Goal: Task Accomplishment & Management: Complete application form

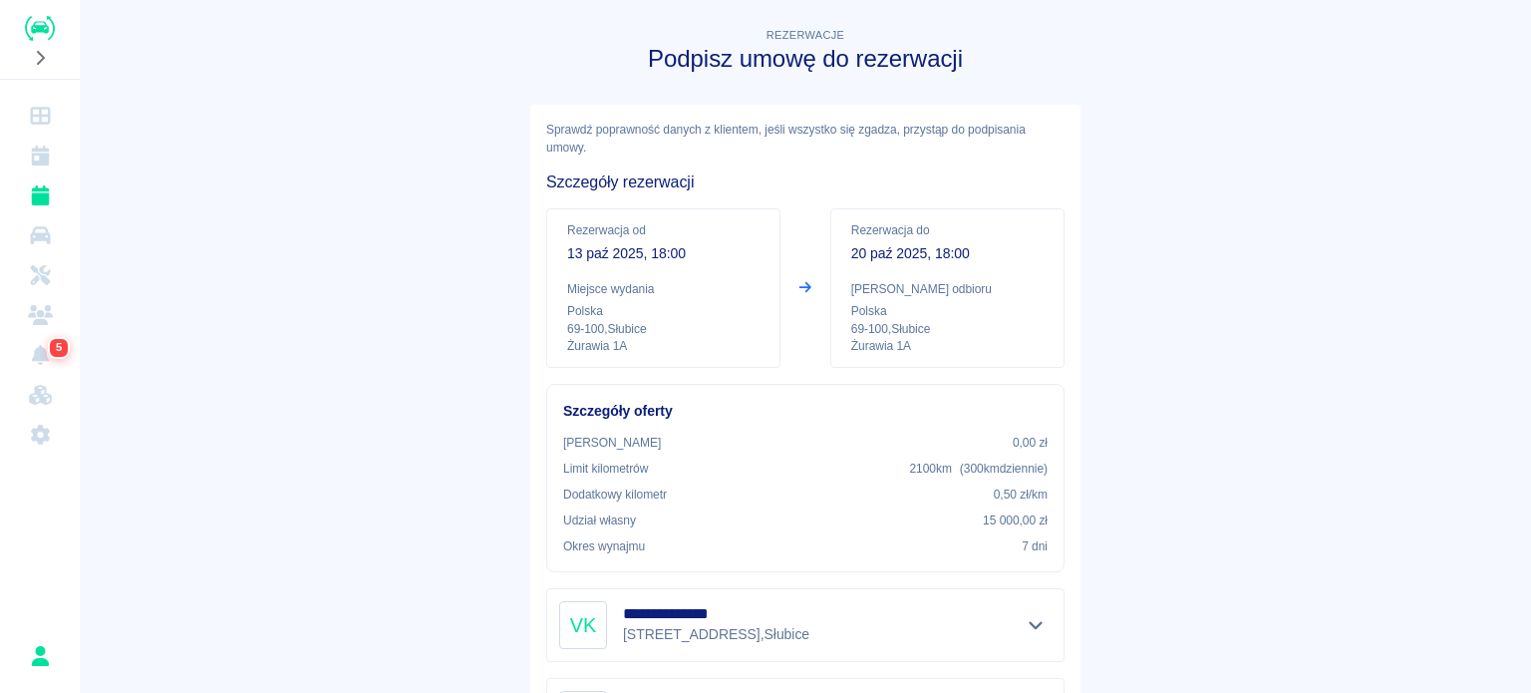
scroll to position [328, 0]
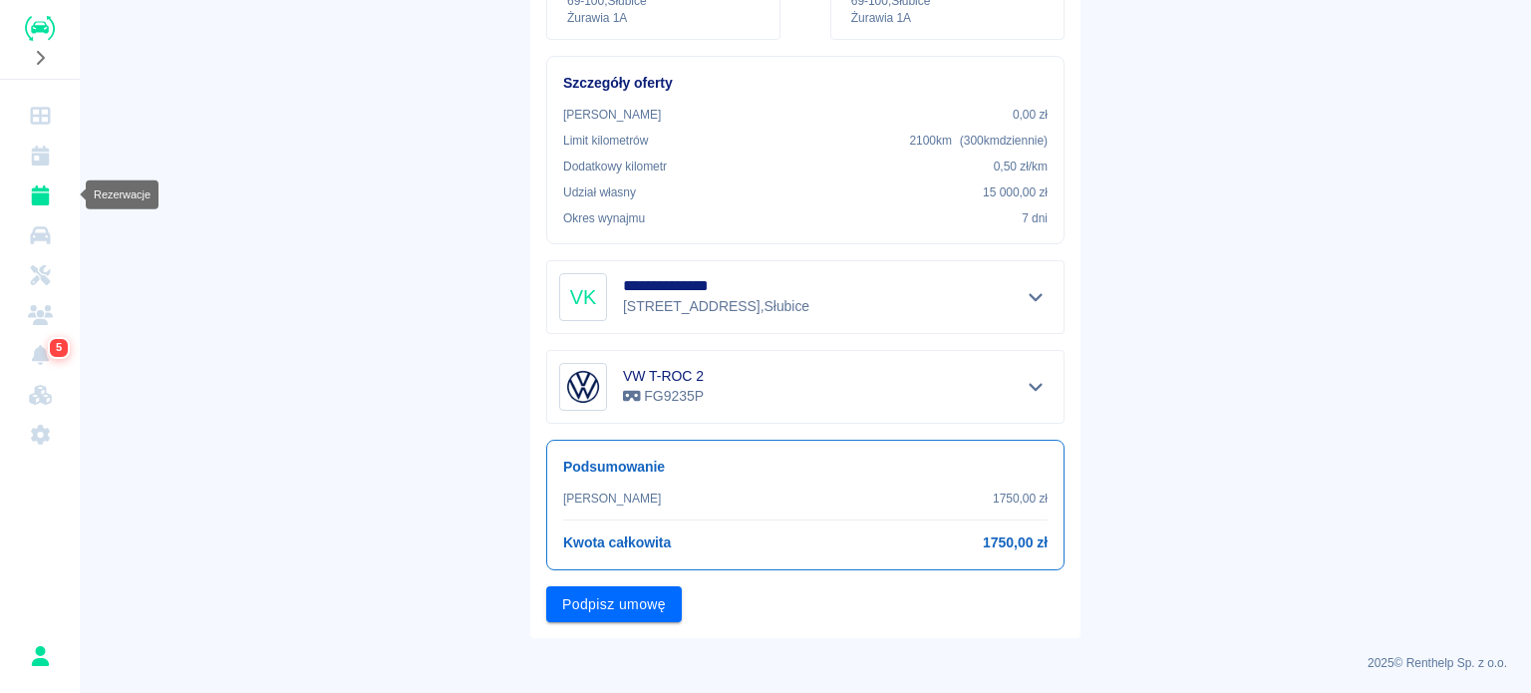
click at [32, 195] on icon "Rezerwacje" at bounding box center [40, 195] width 18 height 20
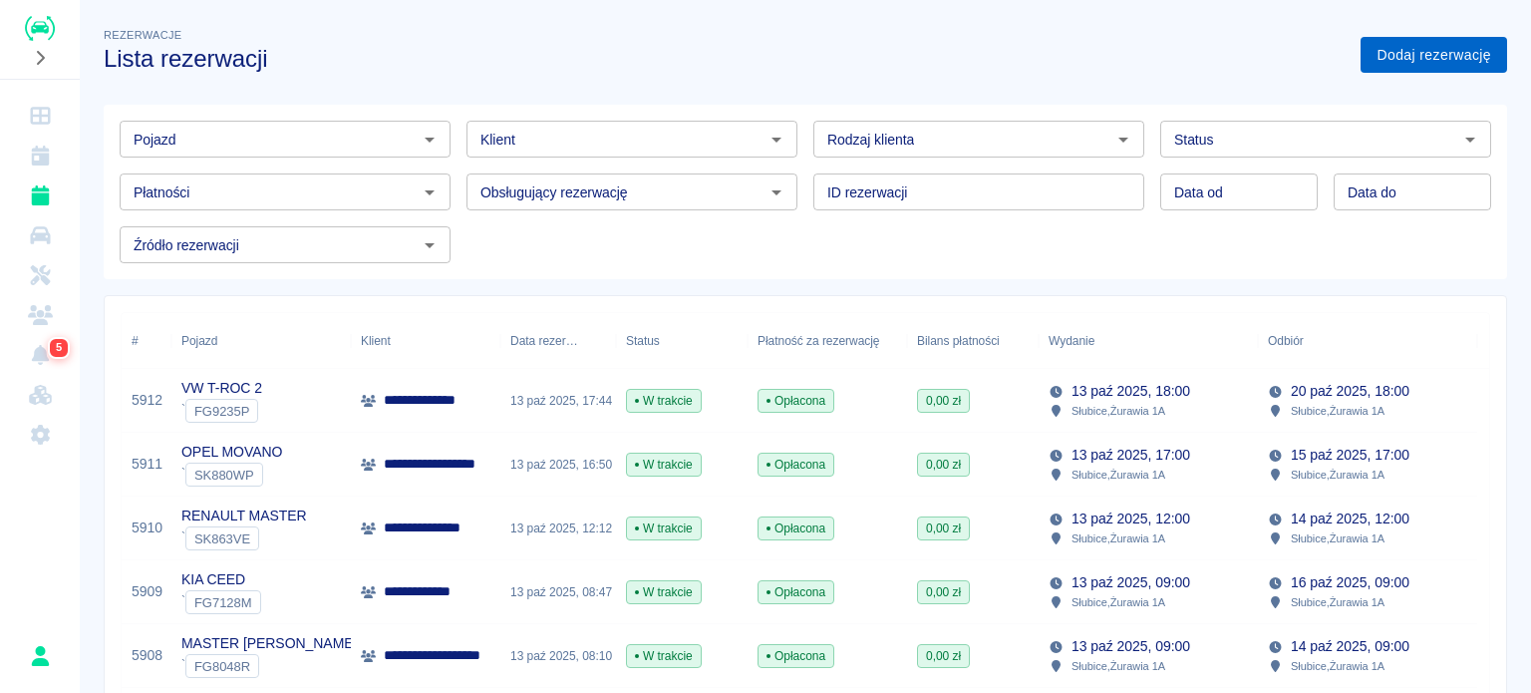
click at [1466, 58] on link "Dodaj rezerwację" at bounding box center [1433, 55] width 146 height 37
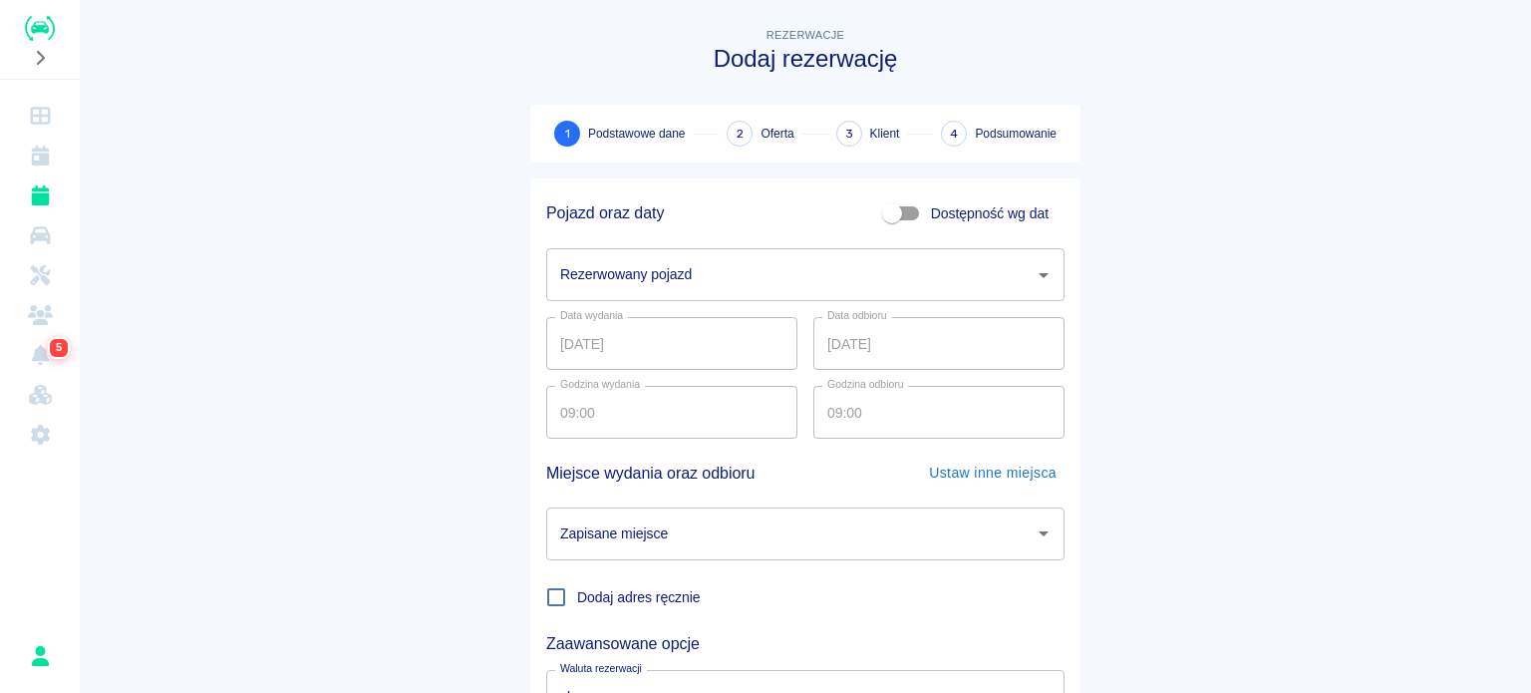
click at [722, 275] on input "Rezerwowany pojazd" at bounding box center [790, 274] width 470 height 35
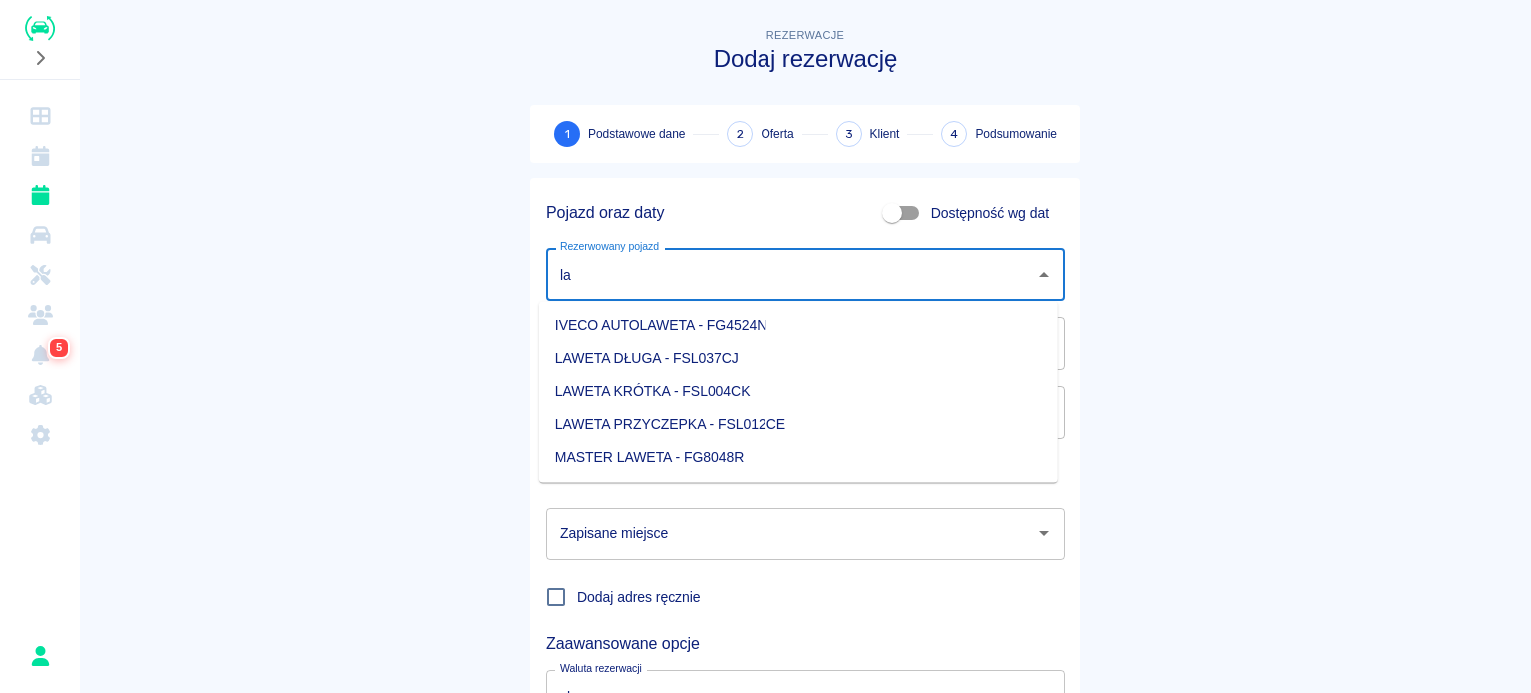
type input "l"
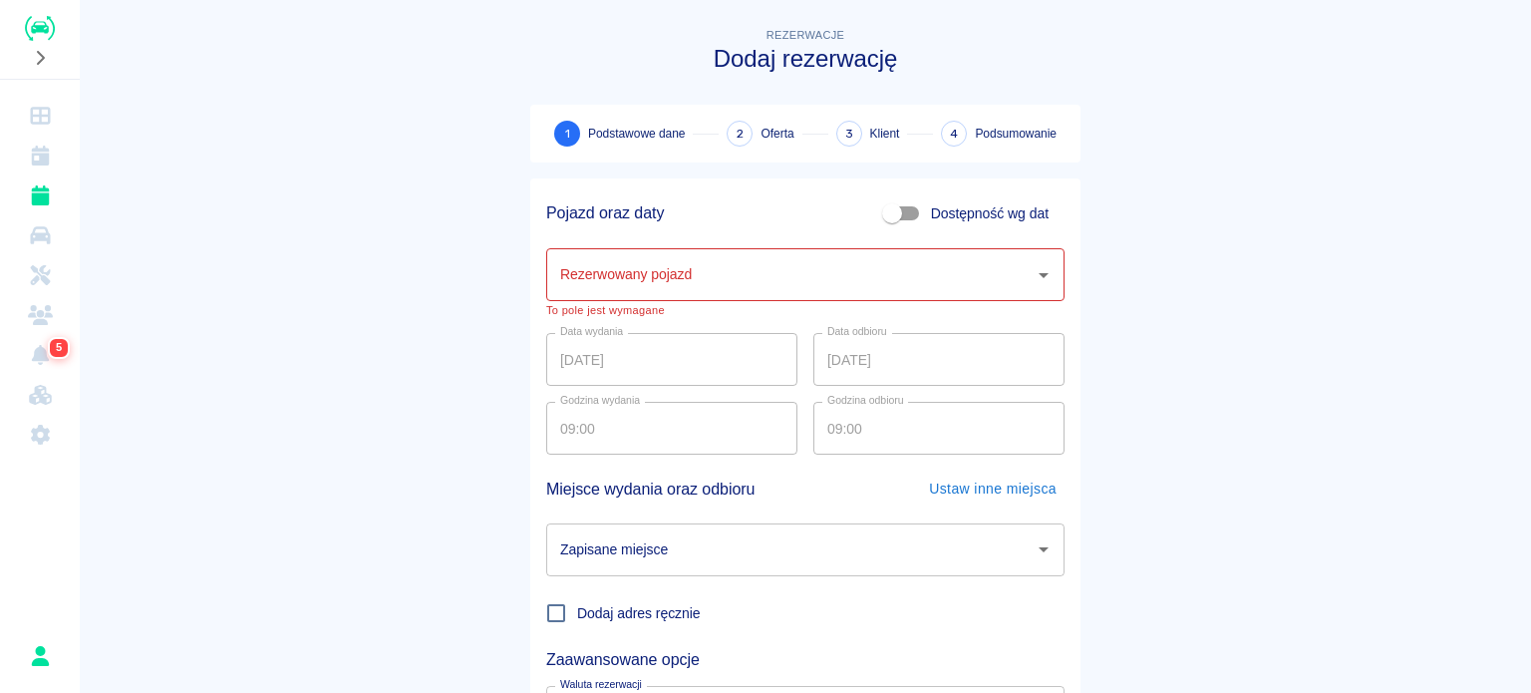
click at [251, 113] on main "Rezerwacje Dodaj rezerwację 1 Podstawowe dane 2 Oferta 3 Klient 4 Podsumowanie …" at bounding box center [805, 423] width 1451 height 799
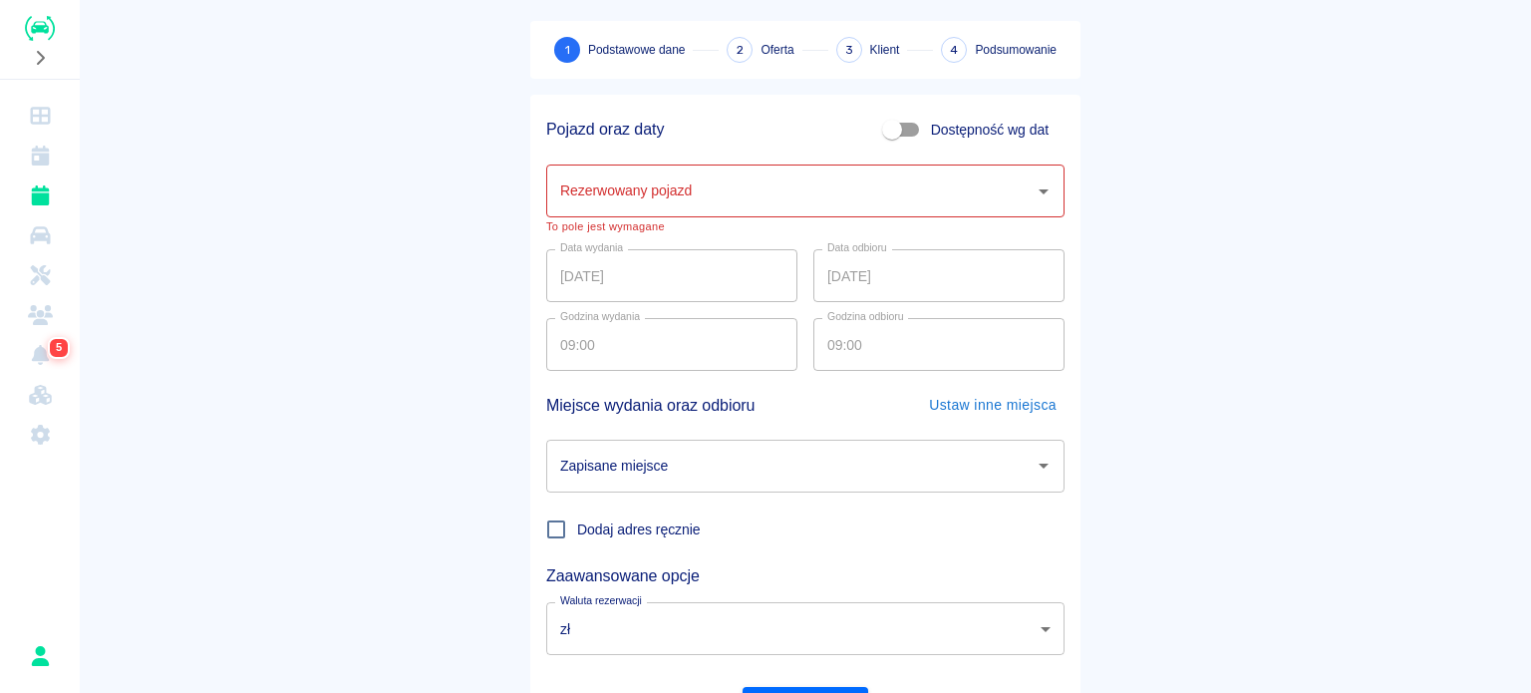
scroll to position [187, 0]
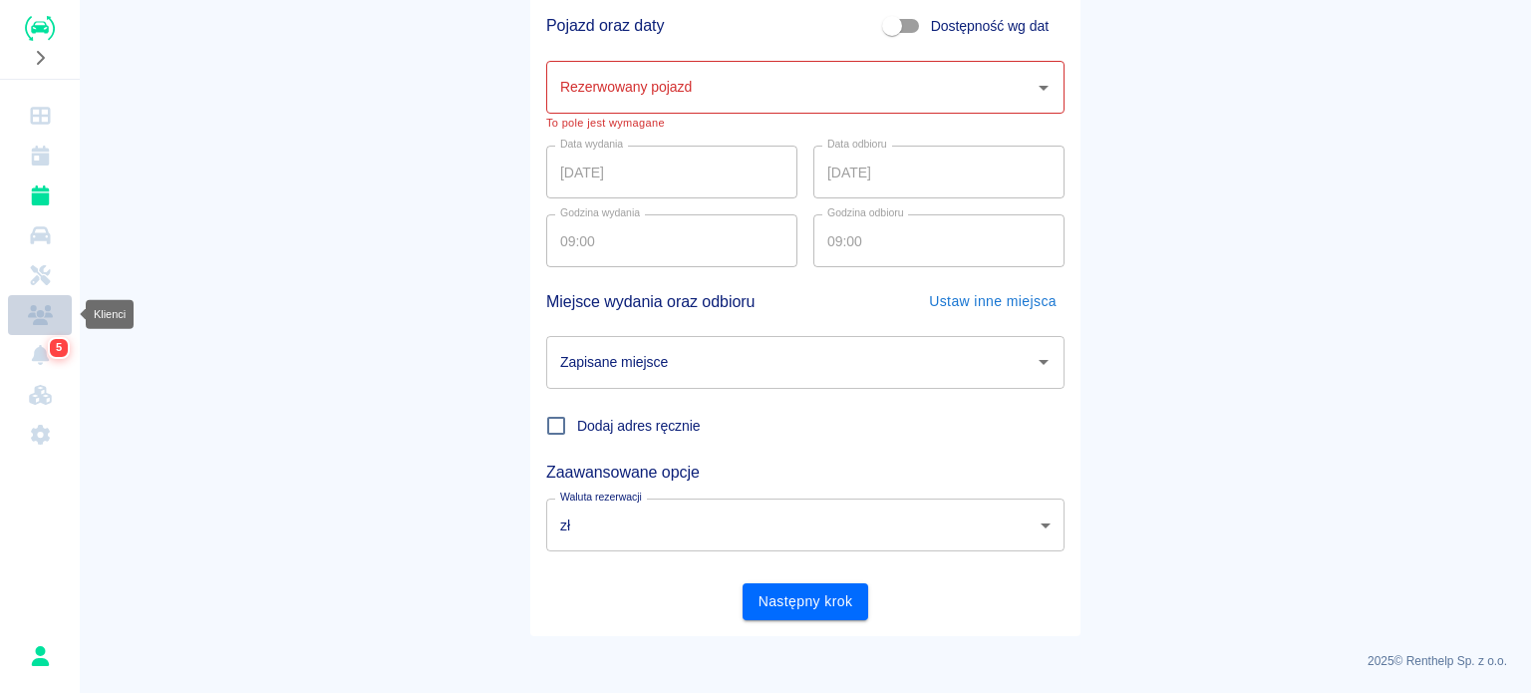
click at [40, 300] on link "Klienci" at bounding box center [40, 315] width 64 height 40
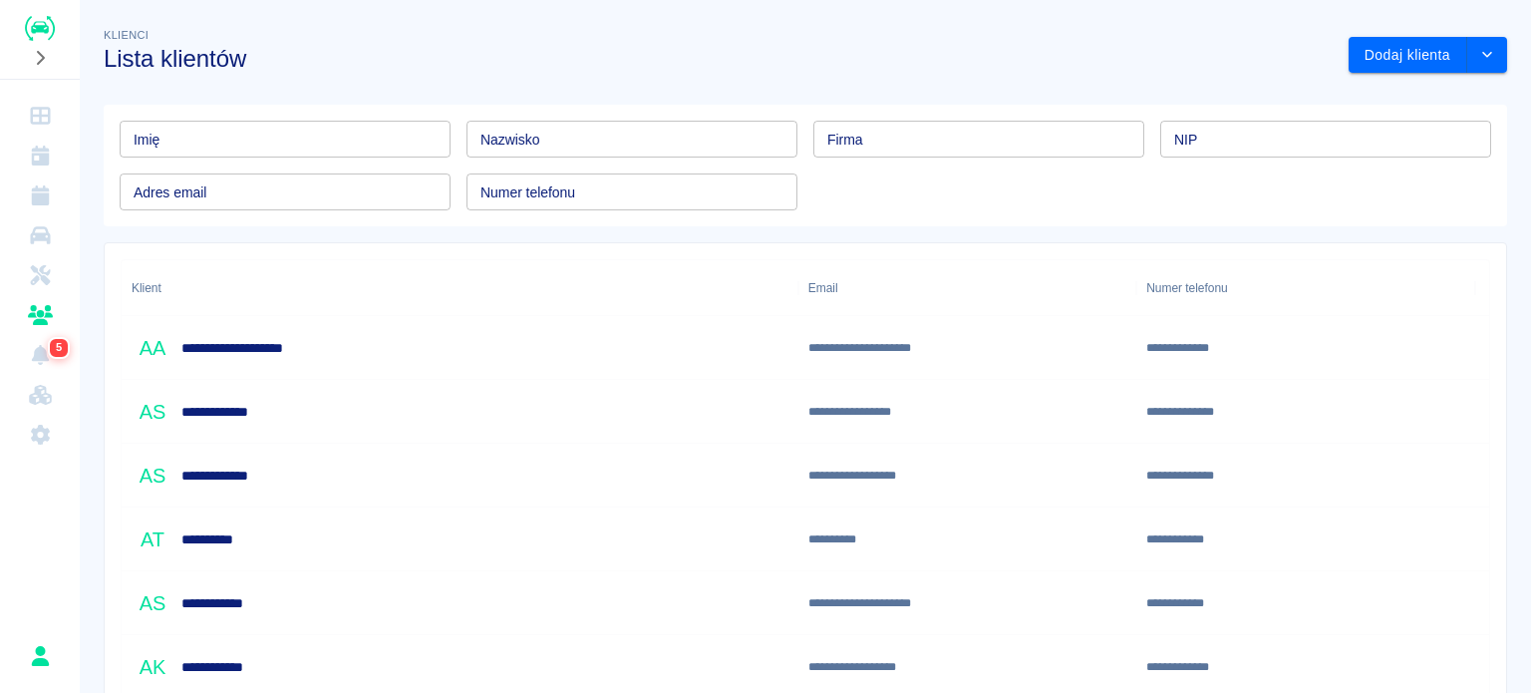
click at [357, 155] on input "Imię" at bounding box center [285, 139] width 331 height 37
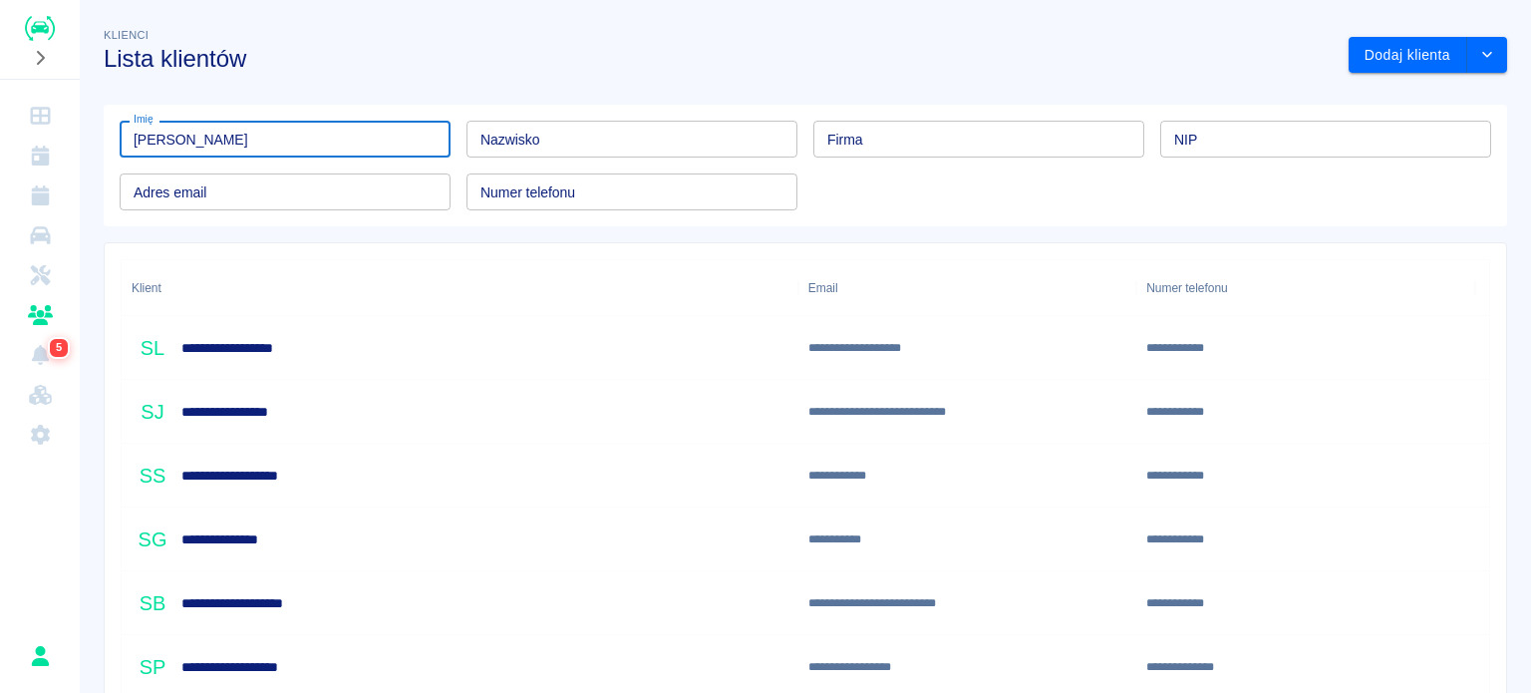
type input "[PERSON_NAME]"
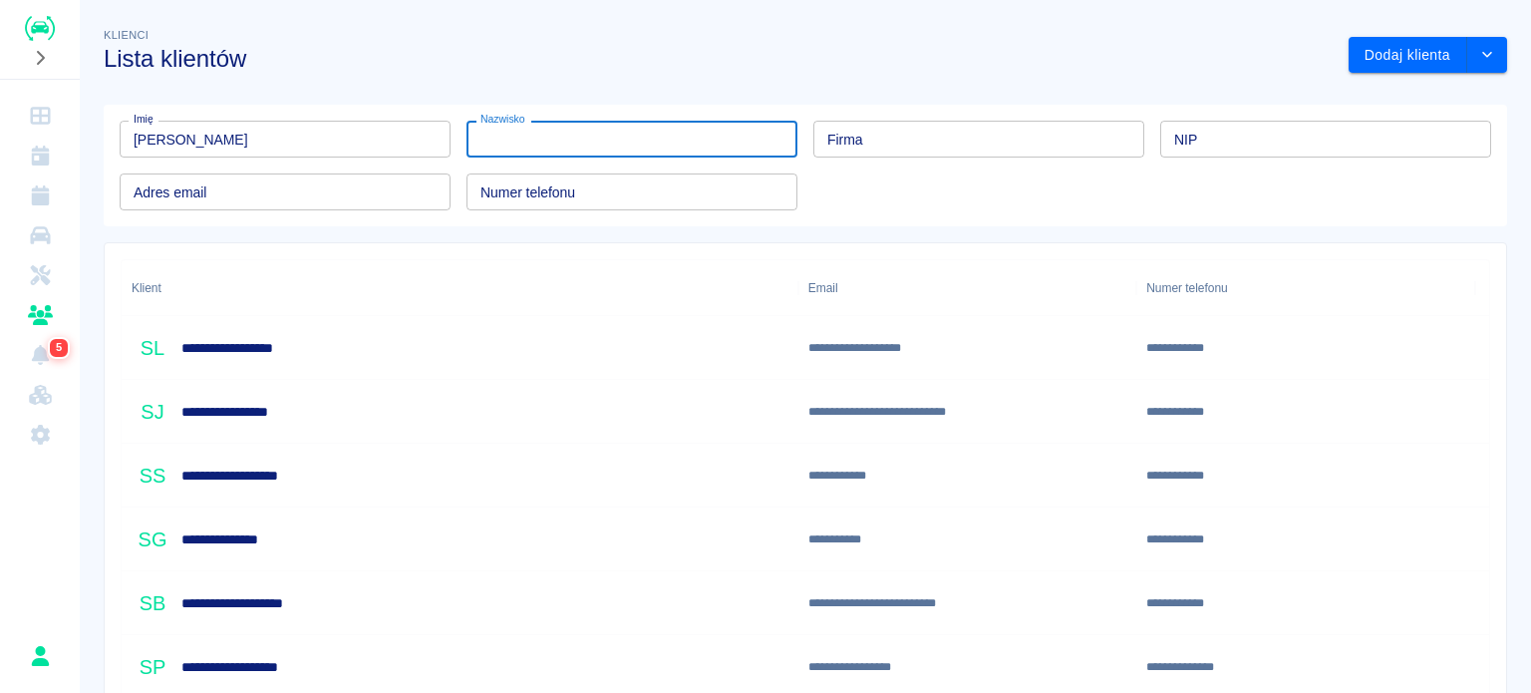
click at [598, 141] on input "Nazwisko" at bounding box center [631, 139] width 331 height 37
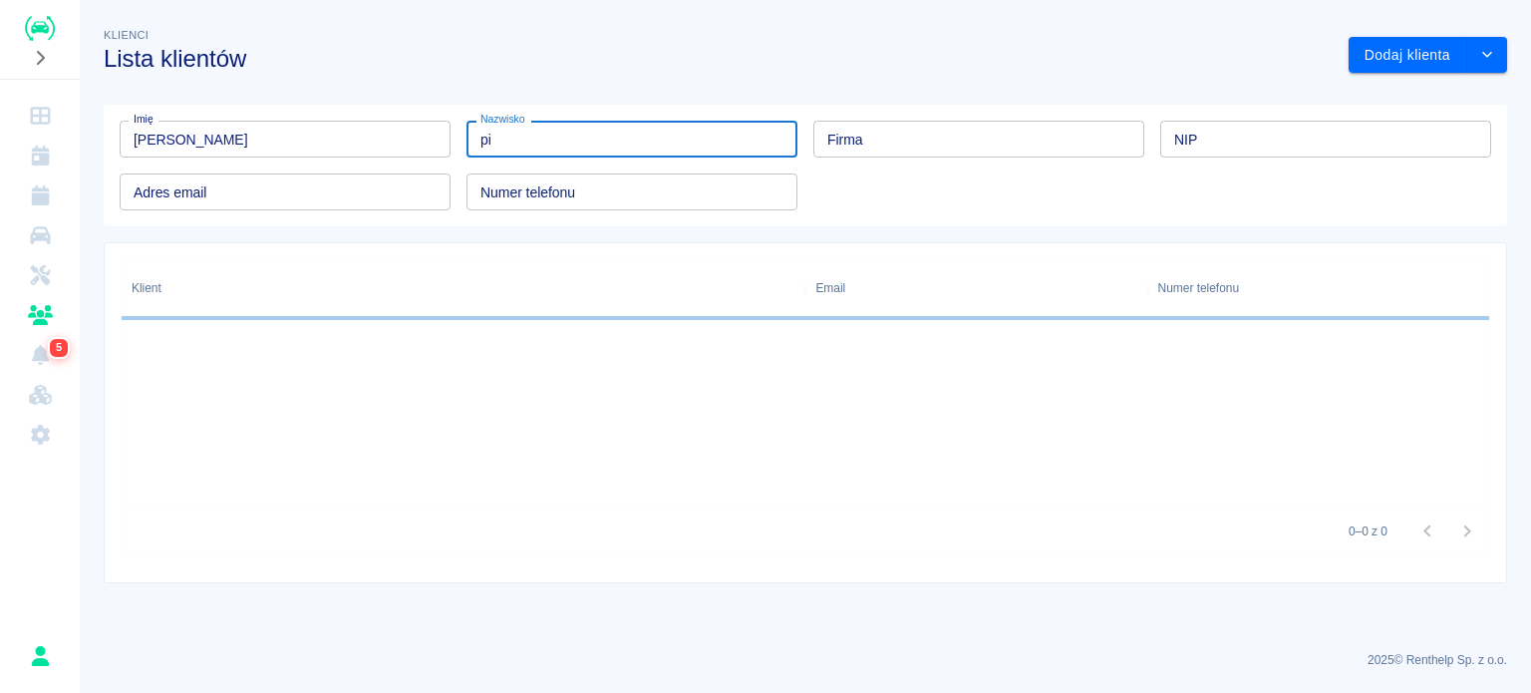
type input "p"
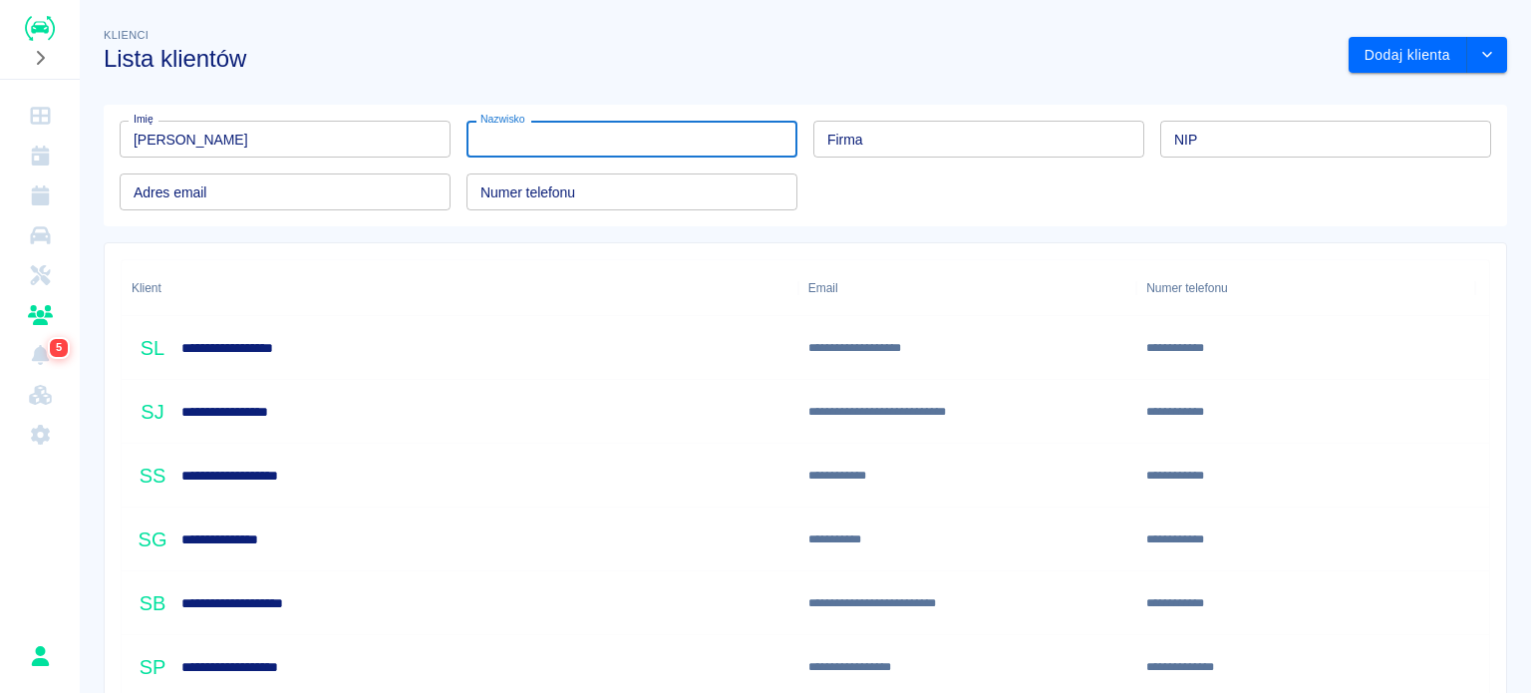
type input "p"
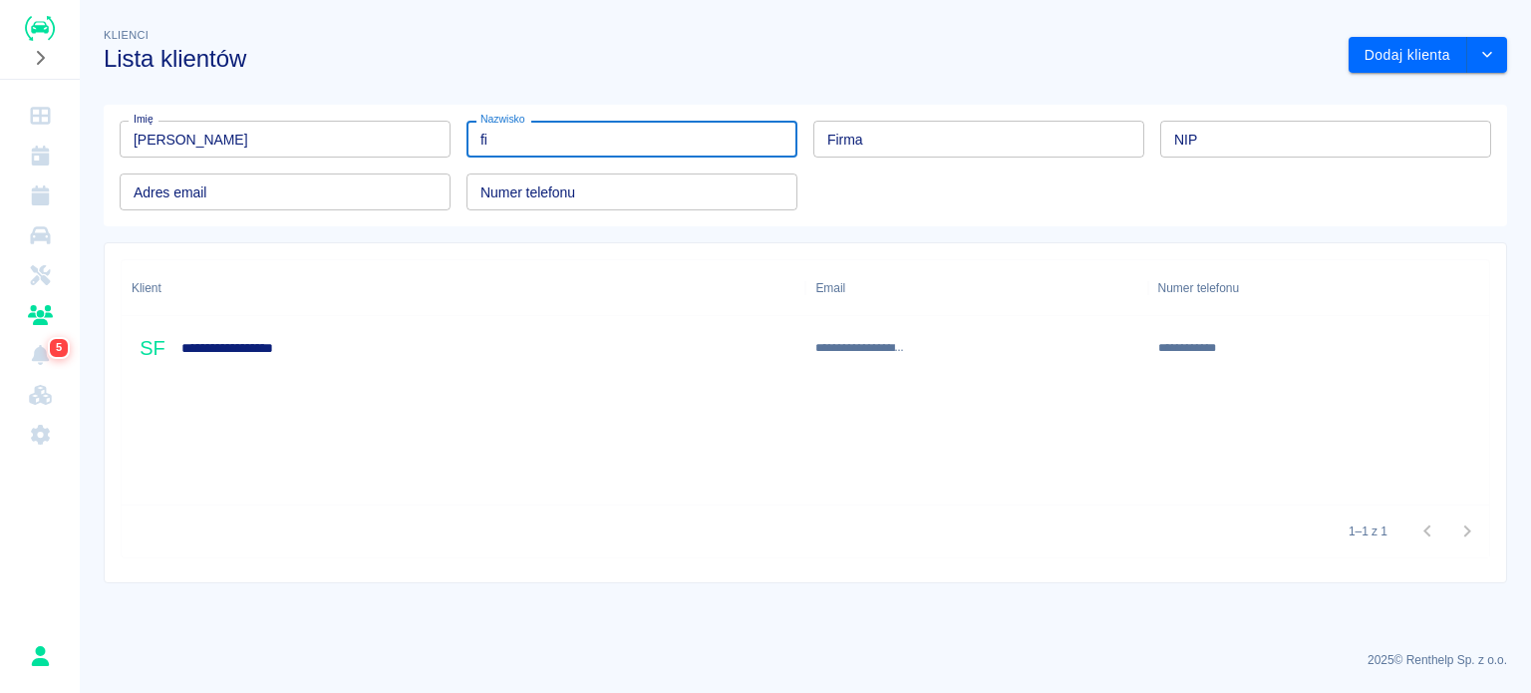
type input "f"
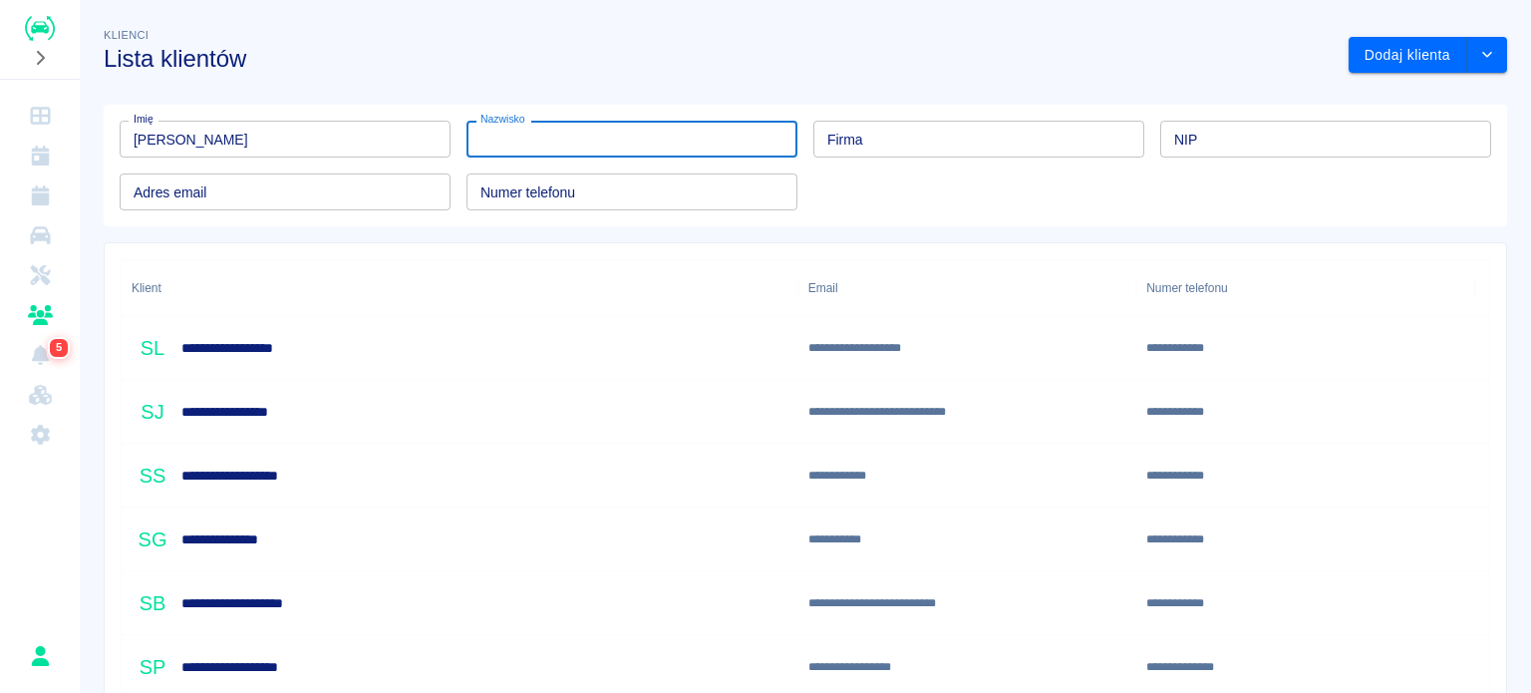
click at [406, 135] on input "[PERSON_NAME]" at bounding box center [285, 139] width 331 height 37
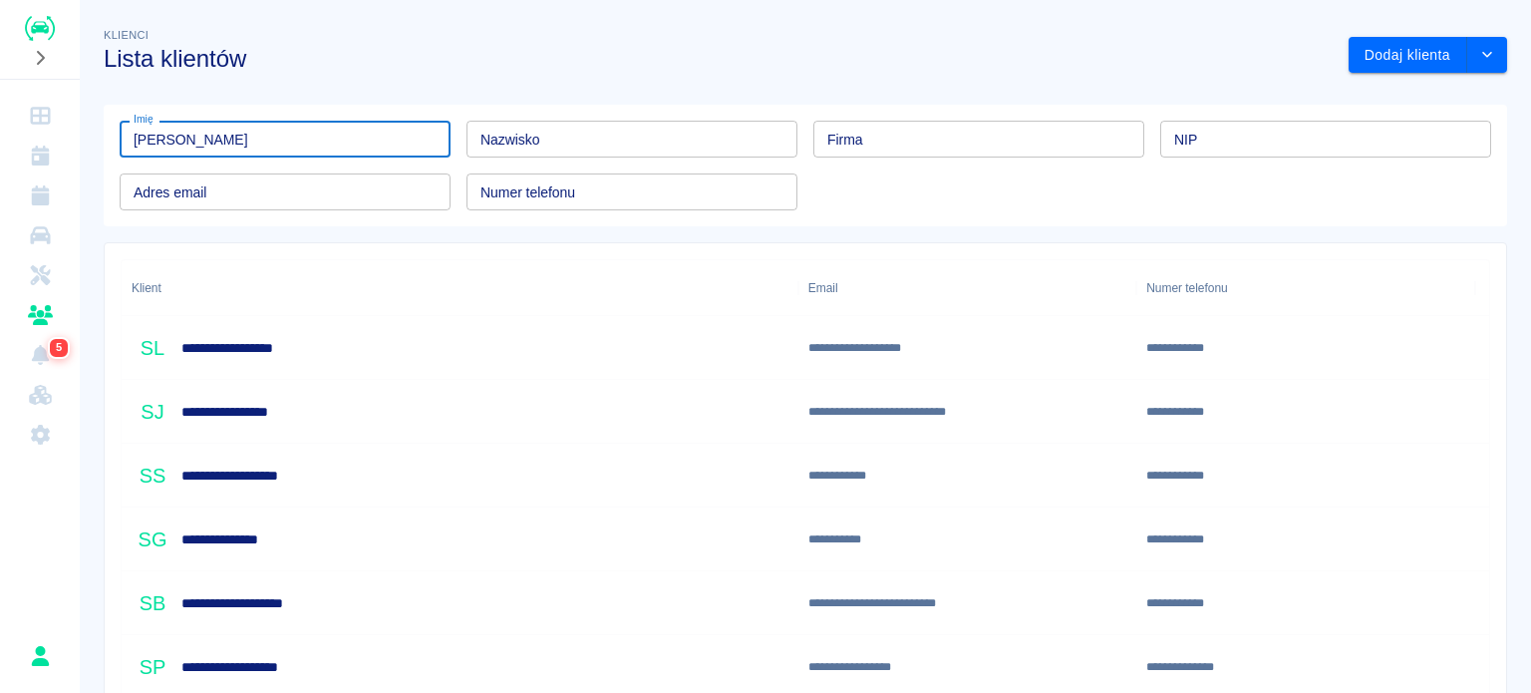
click at [406, 135] on input "[PERSON_NAME]" at bounding box center [285, 139] width 331 height 37
click at [372, 101] on div "Imię Imię Nazwisko Nazwisko Firma Firma NIP NIP Adres email Adres email Numer t…" at bounding box center [797, 158] width 1419 height 138
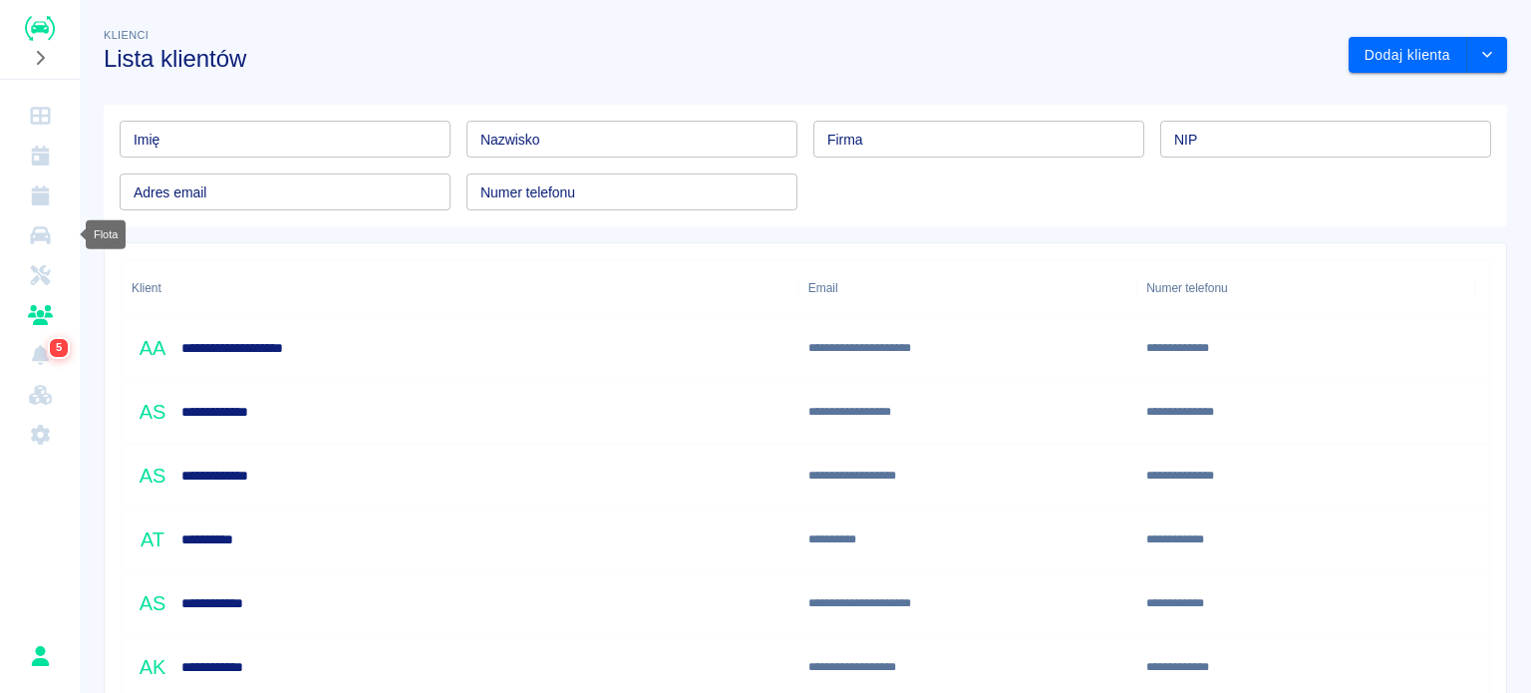
click at [36, 231] on icon "Flota" at bounding box center [40, 235] width 25 height 20
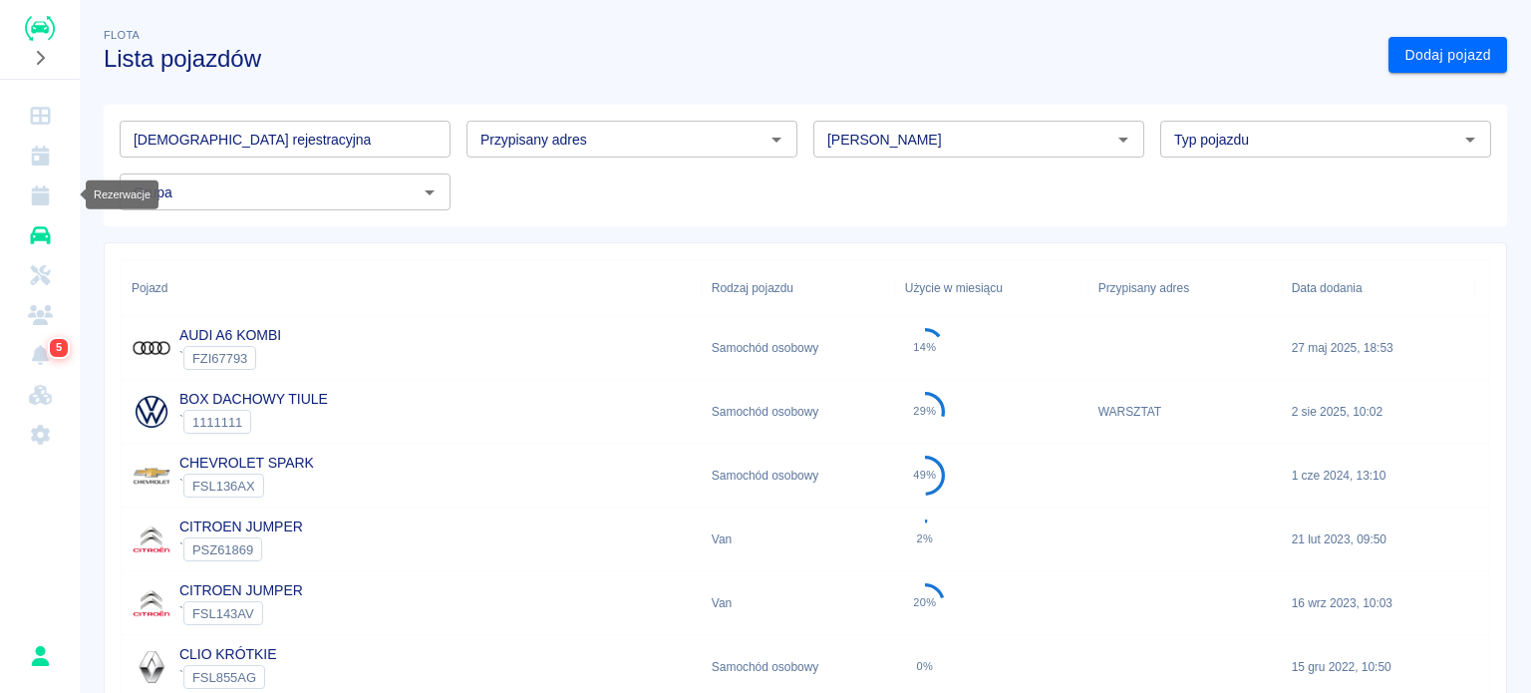
click at [40, 199] on icon "Rezerwacje" at bounding box center [40, 195] width 18 height 20
